Goal: Information Seeking & Learning: Learn about a topic

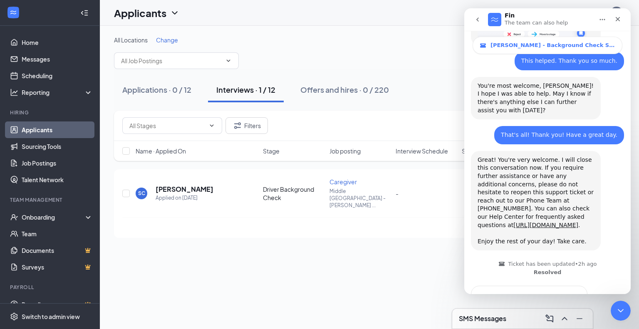
scroll to position [168, 0]
click at [621, 20] on icon "Close" at bounding box center [617, 19] width 7 height 7
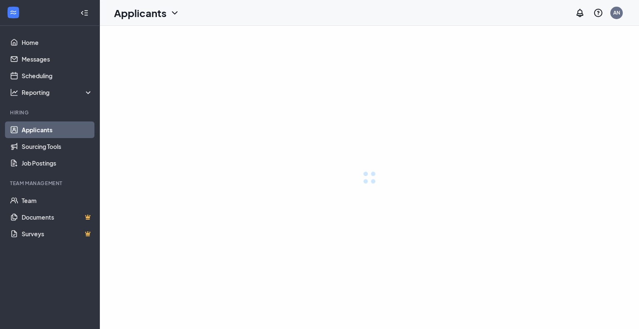
scroll to position [168, 0]
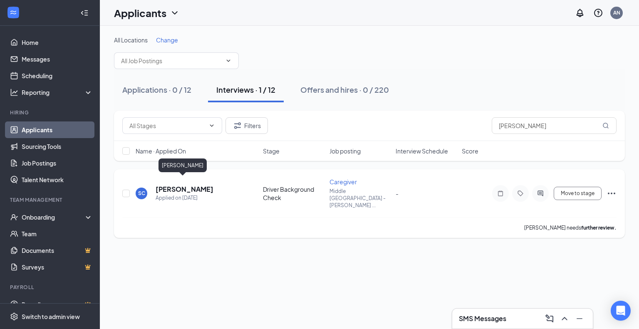
click at [199, 185] on h5 "[PERSON_NAME]" at bounding box center [185, 189] width 58 height 9
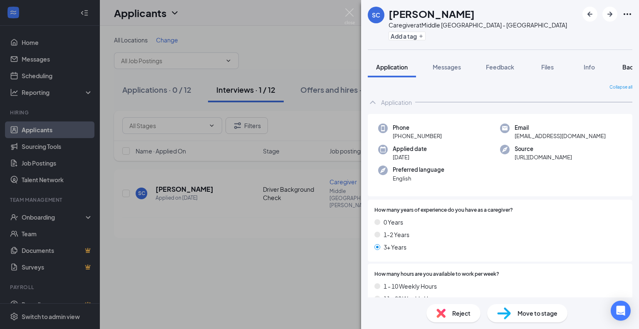
click at [628, 63] on span "Background" at bounding box center [639, 66] width 34 height 7
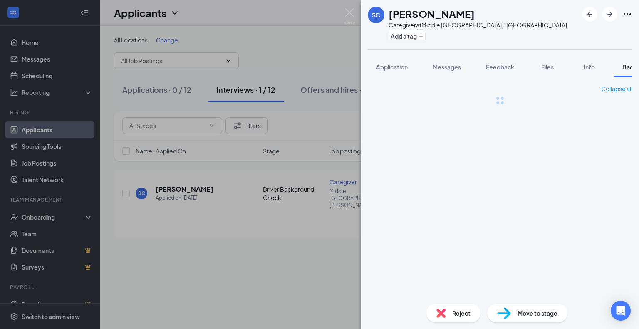
scroll to position [0, 34]
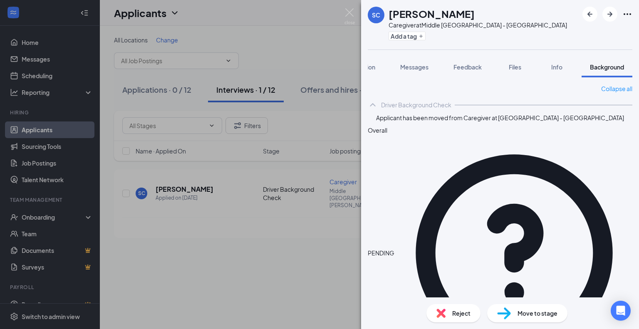
click at [343, 15] on div "SC [PERSON_NAME] Caregiver at [GEOGRAPHIC_DATA] - [GEOGRAPHIC_DATA] Add a tag A…" at bounding box center [319, 164] width 639 height 329
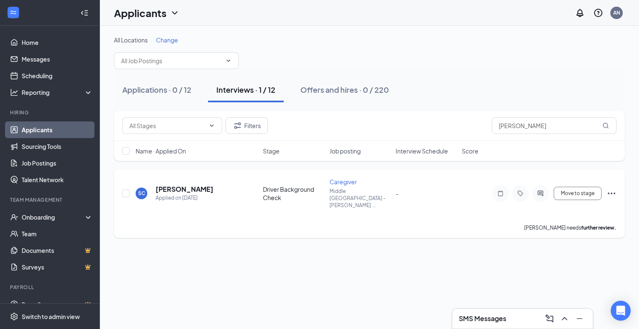
click at [182, 185] on h5 "[PERSON_NAME]" at bounding box center [185, 189] width 58 height 9
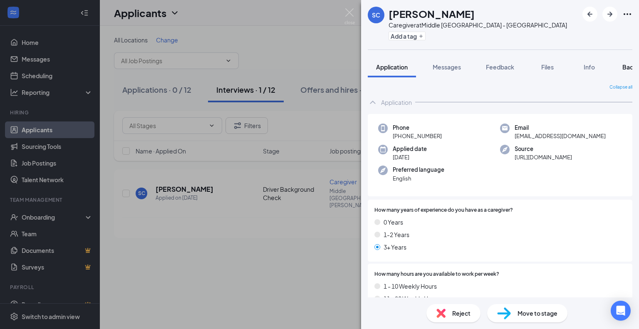
click at [626, 64] on span "Background" at bounding box center [639, 66] width 34 height 7
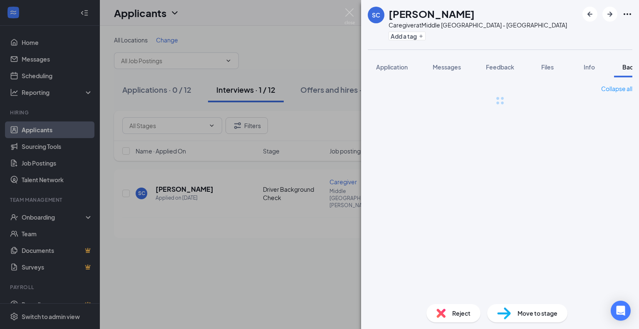
scroll to position [0, 34]
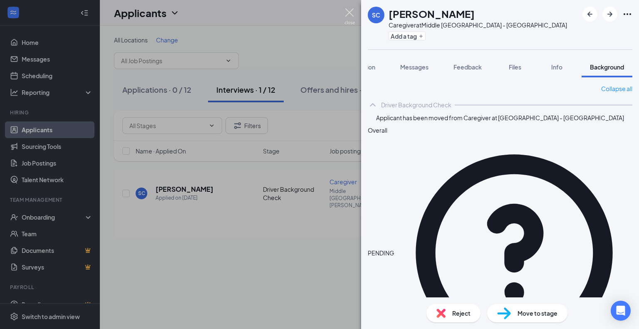
click at [354, 12] on img at bounding box center [349, 16] width 10 height 16
